Goal: Transaction & Acquisition: Register for event/course

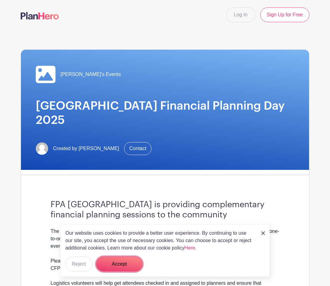
click at [124, 266] on button "Accept" at bounding box center [119, 263] width 46 height 15
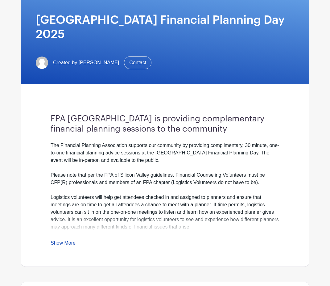
scroll to position [93, 0]
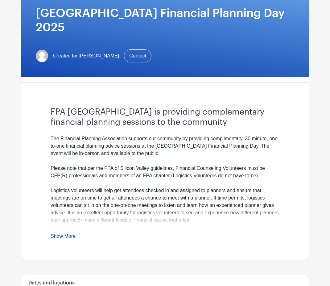
click at [64, 233] on link "Show More" at bounding box center [63, 237] width 25 height 8
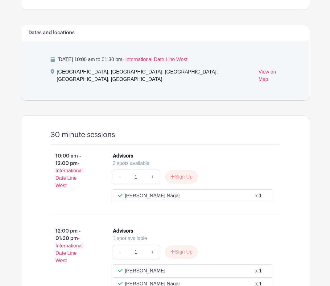
scroll to position [370, 0]
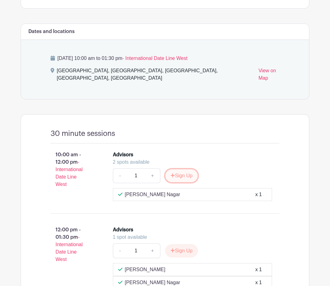
click at [178, 169] on button "Sign Up" at bounding box center [181, 175] width 32 height 13
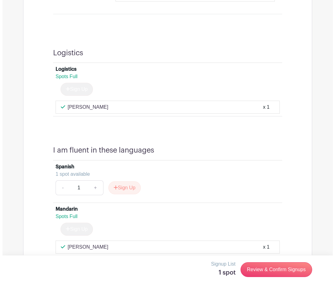
scroll to position [660, 0]
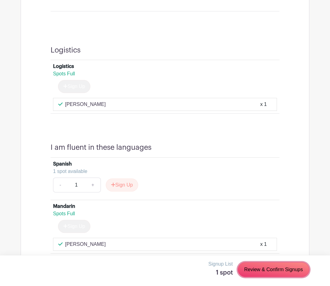
click at [259, 268] on link "Review & Confirm Signups" at bounding box center [274, 269] width 72 height 15
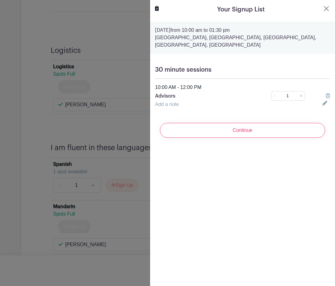
click at [248, 131] on input "Continue" at bounding box center [242, 130] width 165 height 15
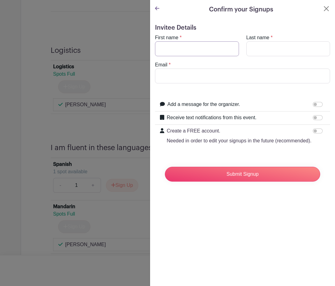
click at [169, 50] on input "First name" at bounding box center [197, 48] width 84 height 15
type input "[PERSON_NAME]"
click at [268, 48] on input "Lymna" at bounding box center [288, 48] width 84 height 15
type input "[PERSON_NAME]"
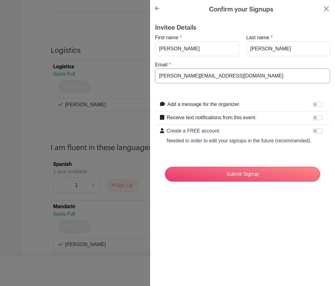
type input "[PERSON_NAME][EMAIL_ADDRESS][DOMAIN_NAME]"
click at [313, 118] on input "Receive text notifications from this event." at bounding box center [318, 117] width 10 height 5
checkbox input "true"
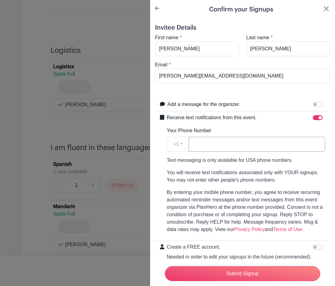
click at [251, 143] on input "Your Phone Number" at bounding box center [257, 144] width 136 height 15
type input "6507436217"
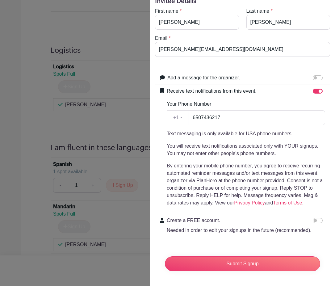
scroll to position [0, 0]
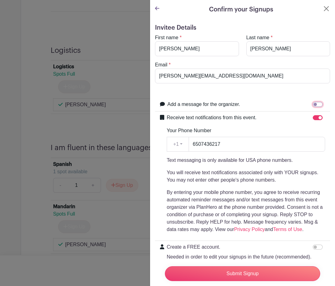
click at [313, 105] on input "Add a message for the organizer." at bounding box center [318, 104] width 10 height 5
checkbox input "true"
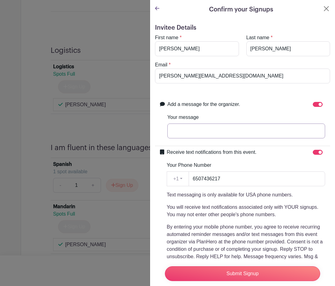
click at [210, 132] on input "Your message" at bounding box center [246, 130] width 158 height 15
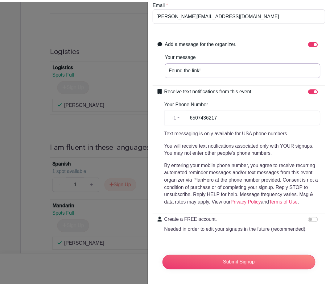
scroll to position [73, 0]
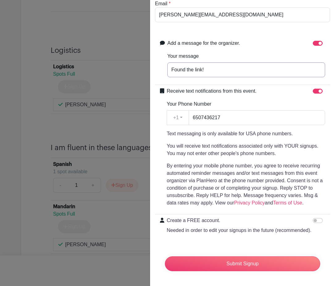
type input "Found the link!"
click at [231, 259] on input "Submit Signup" at bounding box center [242, 263] width 155 height 15
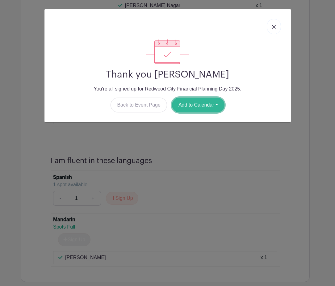
click at [195, 105] on button "Add to Calendar" at bounding box center [198, 105] width 52 height 15
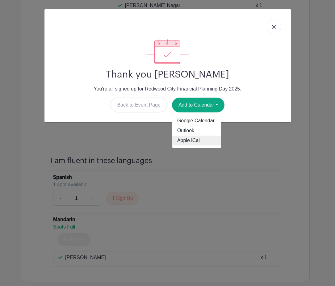
click at [193, 142] on link "Apple iCal" at bounding box center [196, 140] width 49 height 10
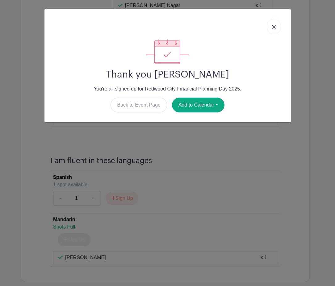
drag, startPoint x: 315, startPoint y: 101, endPoint x: 308, endPoint y: 102, distance: 7.2
click at [315, 101] on div "Thank you [PERSON_NAME] You're all signed up for Redwood City Financial Plannin…" at bounding box center [167, 143] width 335 height 286
